Goal: Use online tool/utility: Utilize a website feature to perform a specific function

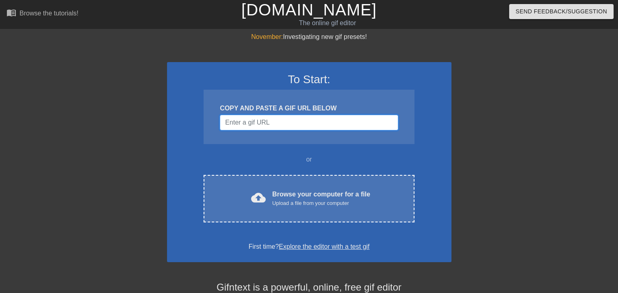
click at [266, 123] on input "Username" at bounding box center [309, 122] width 178 height 15
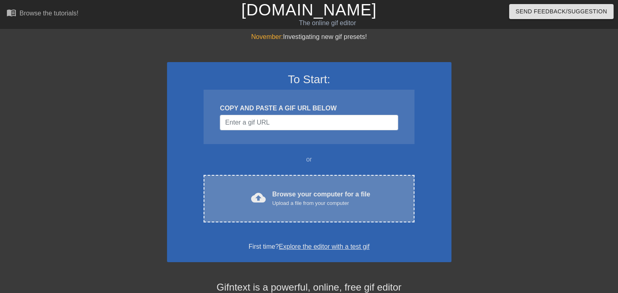
click at [299, 206] on div "Upload a file from your computer" at bounding box center [321, 203] width 98 height 8
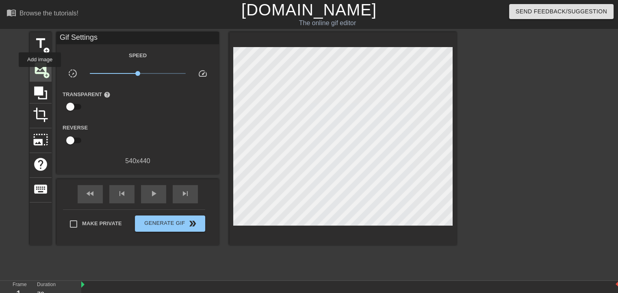
click at [40, 73] on span "image" at bounding box center [40, 68] width 15 height 15
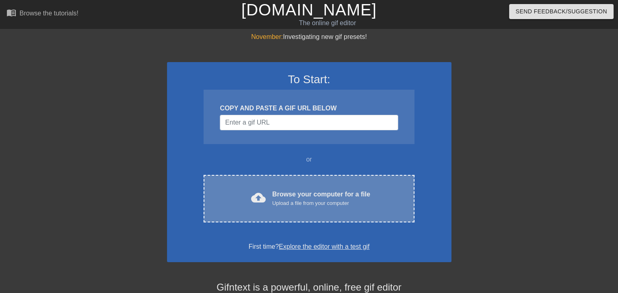
click at [290, 190] on div "Browse your computer for a file Upload a file from your computer" at bounding box center [321, 199] width 98 height 18
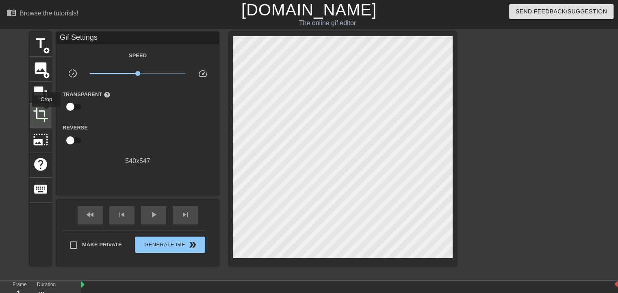
click at [46, 113] on span "crop" at bounding box center [40, 114] width 15 height 15
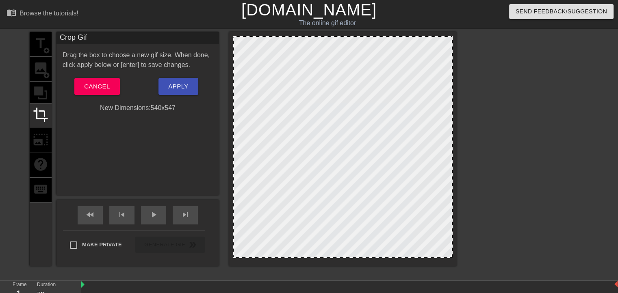
drag, startPoint x: 325, startPoint y: 41, endPoint x: 351, endPoint y: 54, distance: 28.5
click at [351, 54] on div at bounding box center [342, 147] width 219 height 222
drag, startPoint x: 353, startPoint y: 59, endPoint x: 344, endPoint y: 59, distance: 8.9
click at [344, 59] on div at bounding box center [342, 147] width 219 height 222
click at [99, 86] on span "Cancel" at bounding box center [97, 86] width 26 height 11
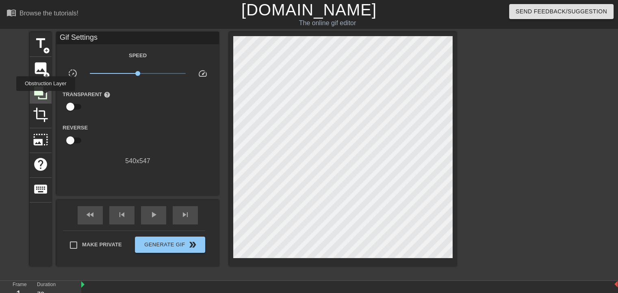
click at [45, 97] on icon at bounding box center [40, 93] width 13 height 13
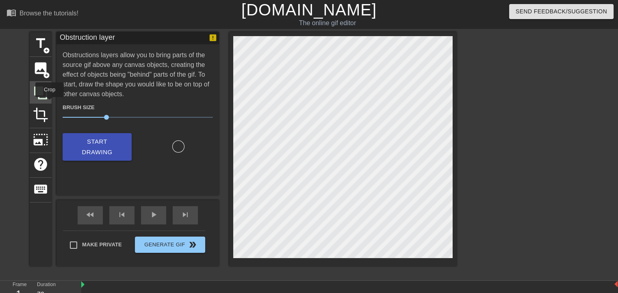
click at [51, 95] on div at bounding box center [41, 93] width 22 height 22
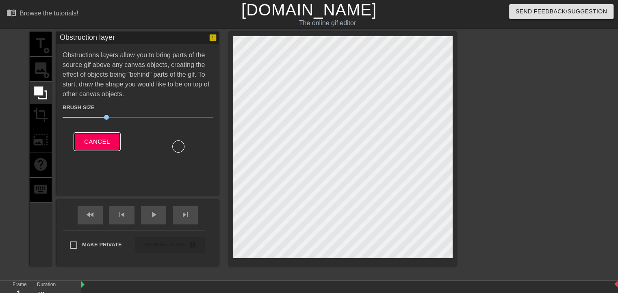
click at [111, 138] on button "Cancel" at bounding box center [96, 141] width 45 height 17
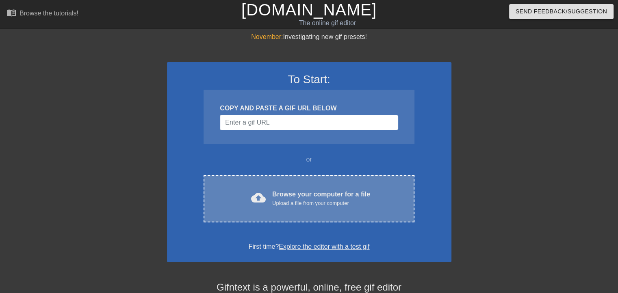
click at [284, 186] on div "cloud_upload Browse your computer for a file Upload a file from your computer C…" at bounding box center [309, 199] width 210 height 48
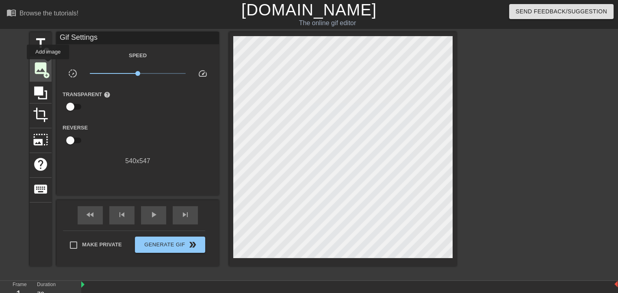
click at [48, 65] on span "image" at bounding box center [40, 68] width 15 height 15
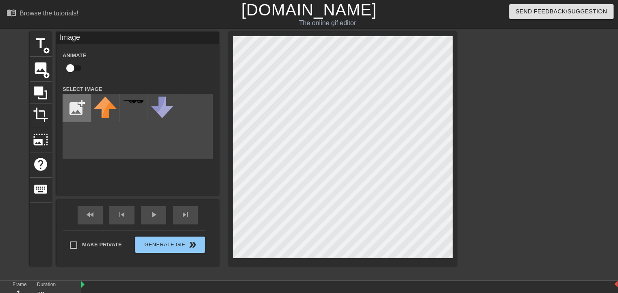
click at [83, 110] on input "file" at bounding box center [77, 108] width 28 height 28
type input "C:\fakepath\white.png"
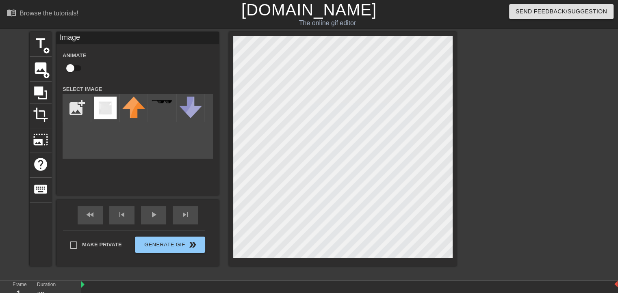
click at [150, 142] on div "title add_circle image add_circle crop photo_size_select_large help keyboard Im…" at bounding box center [243, 149] width 427 height 234
click at [103, 106] on img at bounding box center [105, 108] width 23 height 23
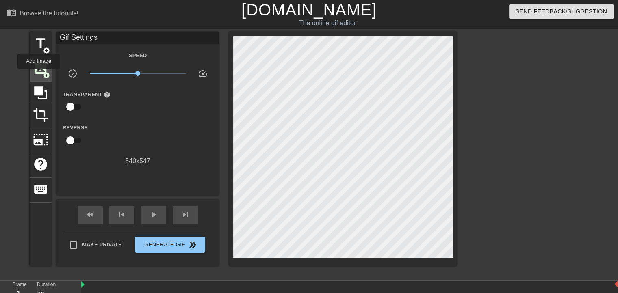
click at [38, 74] on span "image" at bounding box center [40, 68] width 15 height 15
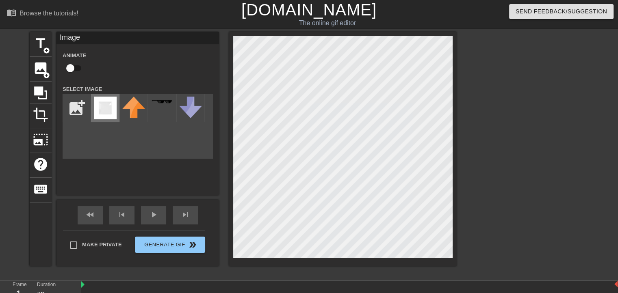
click at [107, 115] on img at bounding box center [105, 108] width 23 height 23
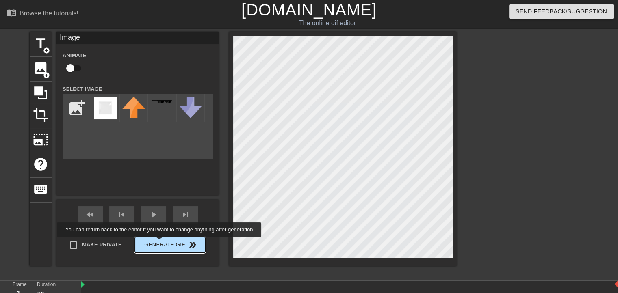
click at [160, 243] on span "Generate Gif double_arrow" at bounding box center [170, 245] width 64 height 10
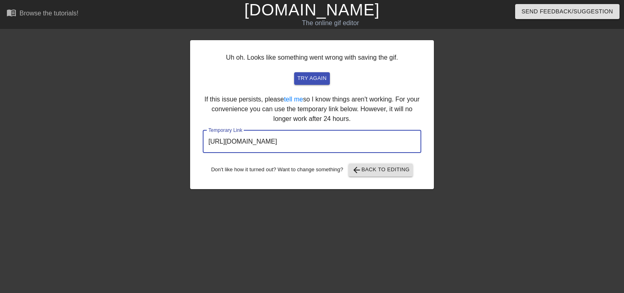
drag, startPoint x: 386, startPoint y: 143, endPoint x: 202, endPoint y: 130, distance: 184.5
click at [202, 130] on div "Uh oh. Looks like something went wrong with saving the gif. try again If this i…" at bounding box center [312, 114] width 244 height 149
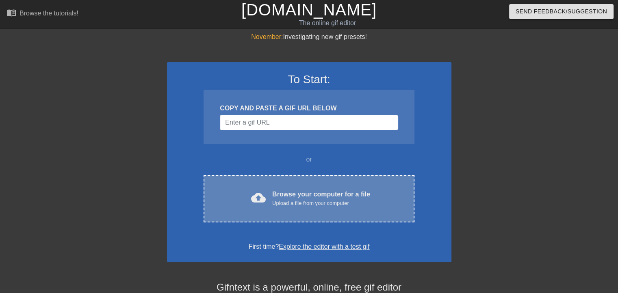
click at [290, 202] on div "Upload a file from your computer" at bounding box center [321, 203] width 98 height 8
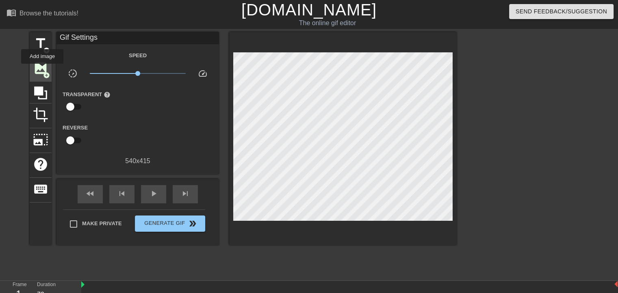
click at [42, 69] on span "image" at bounding box center [40, 68] width 15 height 15
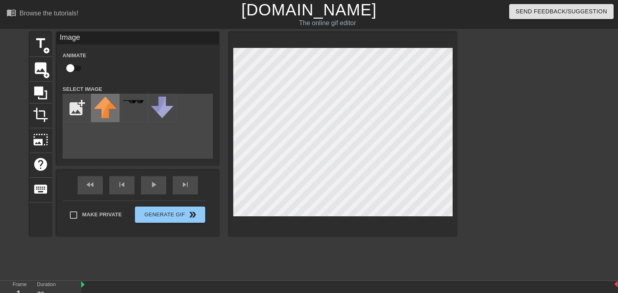
click at [109, 122] on div "title add_circle image add_circle crop photo_size_select_large help keyboard Im…" at bounding box center [243, 134] width 427 height 204
click at [80, 110] on input "file" at bounding box center [77, 108] width 28 height 28
type input "C:\fakepath\white.png"
click at [104, 112] on img at bounding box center [105, 108] width 23 height 23
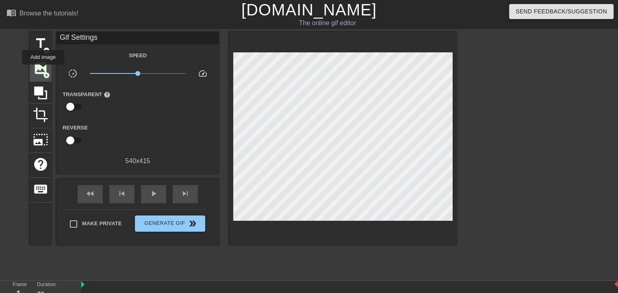
click at [43, 70] on span "image" at bounding box center [40, 68] width 15 height 15
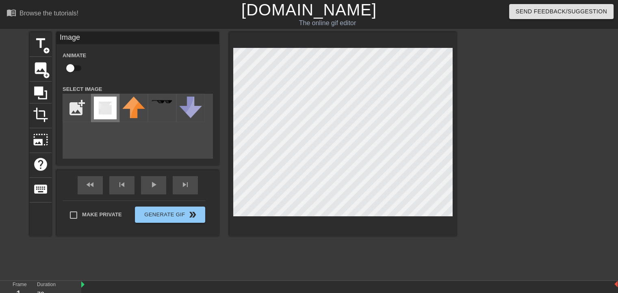
click at [109, 108] on img at bounding box center [105, 108] width 23 height 23
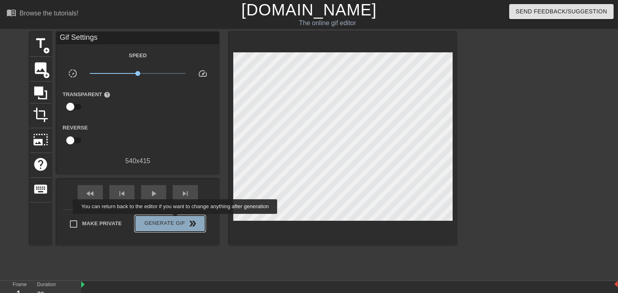
click at [176, 220] on button "Generate Gif double_arrow" at bounding box center [170, 224] width 70 height 16
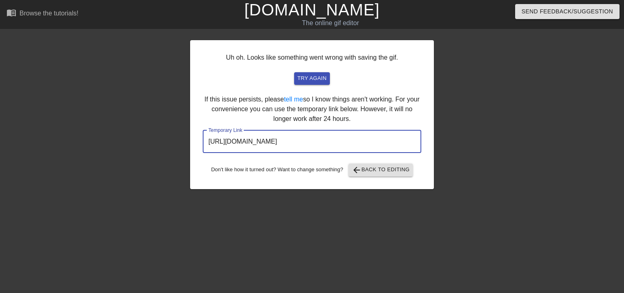
click at [347, 143] on input "https://www.gifntext.com/temp_generations/civDY5nJ.gif" at bounding box center [312, 141] width 219 height 23
click at [364, 145] on input "https://www.gifntext.com/temp_generations/civDY5nJ.gif" at bounding box center [312, 141] width 219 height 23
